Goal: Transaction & Acquisition: Subscribe to service/newsletter

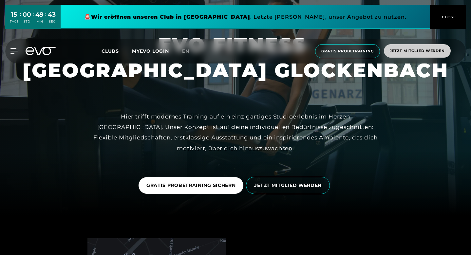
click at [399, 54] on span "Jetzt Mitglied werden" at bounding box center [417, 51] width 55 height 6
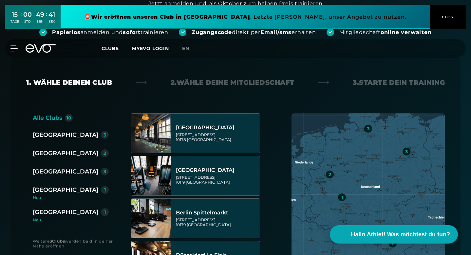
scroll to position [116, 0]
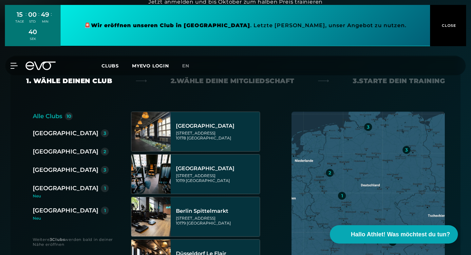
click at [52, 184] on div "[GEOGRAPHIC_DATA]" at bounding box center [66, 188] width 66 height 9
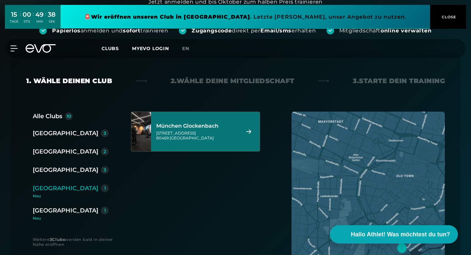
click at [193, 123] on div "München Glockenbach" at bounding box center [197, 126] width 82 height 7
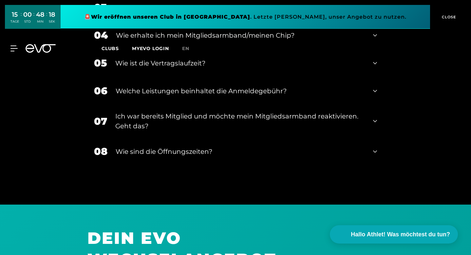
scroll to position [1158, 0]
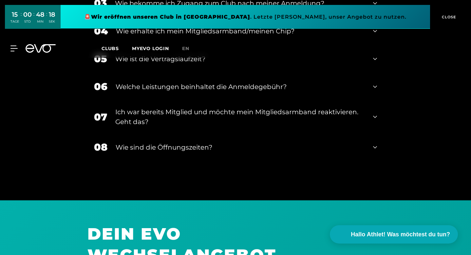
click at [235, 92] on div "Welche Leistungen beinhaltet die Anmeldegebühr?" at bounding box center [240, 87] width 249 height 10
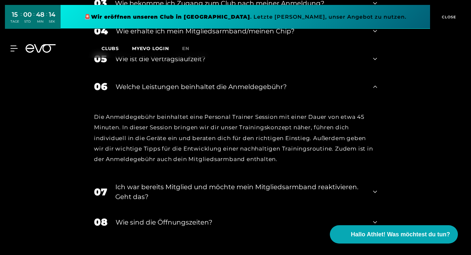
click at [235, 92] on div "Welche Leistungen beinhaltet die Anmeldegebühr?" at bounding box center [240, 87] width 249 height 10
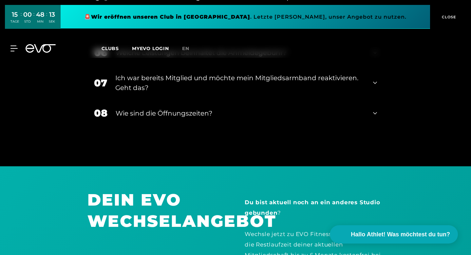
scroll to position [1195, 0]
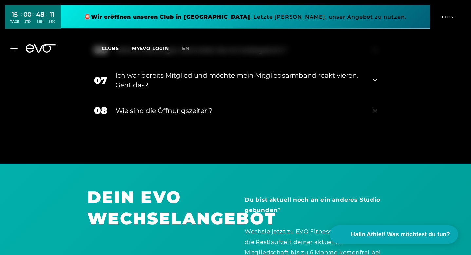
click at [162, 116] on div "Wie sind die Öffnungszeiten?" at bounding box center [240, 111] width 249 height 10
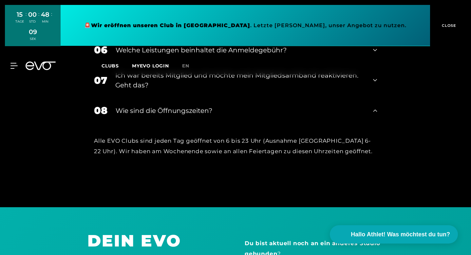
click at [181, 90] on div "Ich war bereits Mitglied und möchte mein Mitgliedsarmband reaktivieren. Geht da…" at bounding box center [240, 80] width 250 height 20
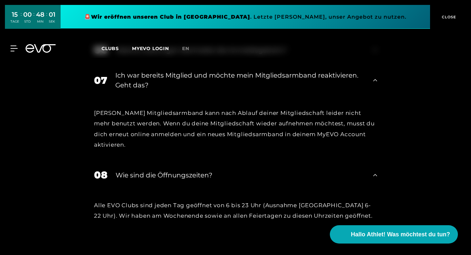
click at [181, 90] on div "Ich war bereits Mitglied und möchte mein Mitgliedsarmband reaktivieren. Geht da…" at bounding box center [240, 80] width 250 height 20
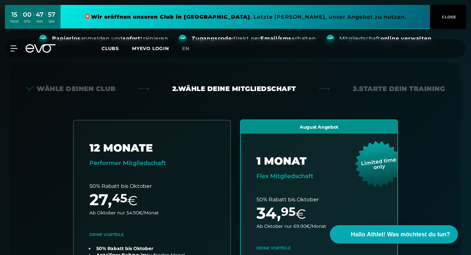
scroll to position [0, 0]
